Goal: Information Seeking & Learning: Check status

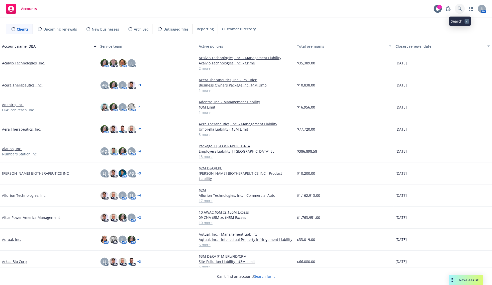
click at [460, 6] on link at bounding box center [460, 9] width 10 height 10
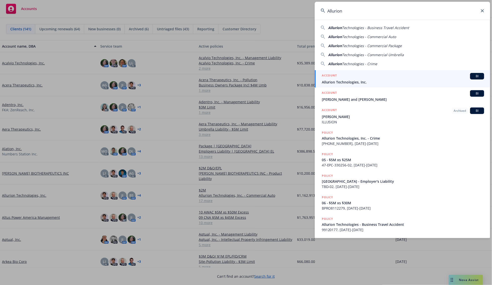
type input "Allurion"
click at [346, 77] on div "ACCOUNT BI" at bounding box center [403, 76] width 163 height 7
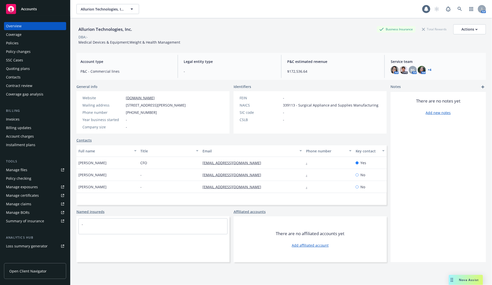
click at [26, 42] on div "Policies" at bounding box center [35, 43] width 58 height 8
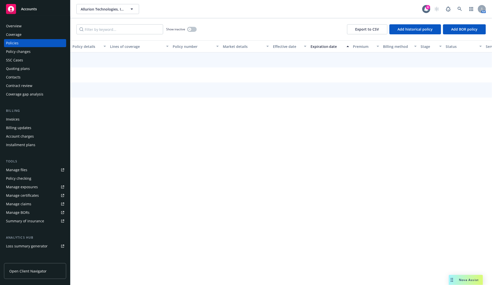
click at [19, 121] on div "Invoices" at bounding box center [13, 119] width 14 height 8
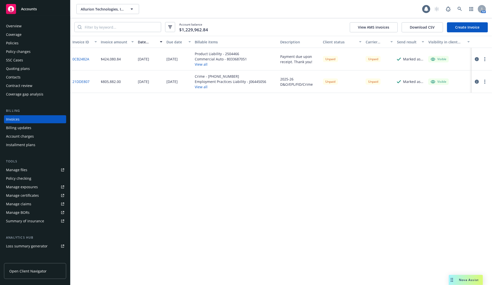
click at [238, 127] on div "Invoice ID Invoice amount Date issued Due date Billable items Description Clien…" at bounding box center [281, 160] width 422 height 249
click at [284, 125] on div "Invoice ID Invoice amount Date issued Due date Billable items Description Clien…" at bounding box center [281, 160] width 422 height 249
click at [168, 138] on div "Invoice ID Invoice amount Date issued Due date Billable items Description Clien…" at bounding box center [281, 160] width 422 height 249
click at [382, 171] on div "Invoice ID Invoice amount Date issued Due date Billable items Description Clien…" at bounding box center [281, 160] width 422 height 249
click at [412, 116] on div "Invoice ID Invoice amount Date issued Due date Billable items Description Clien…" at bounding box center [281, 160] width 422 height 249
